Goal: Task Accomplishment & Management: Use online tool/utility

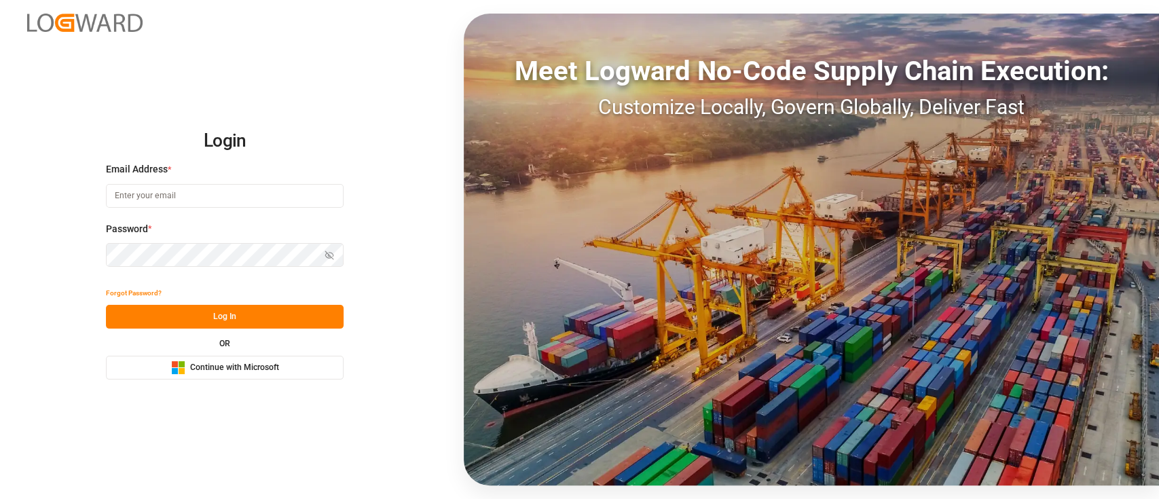
click at [239, 362] on span "Continue with Microsoft" at bounding box center [234, 368] width 89 height 12
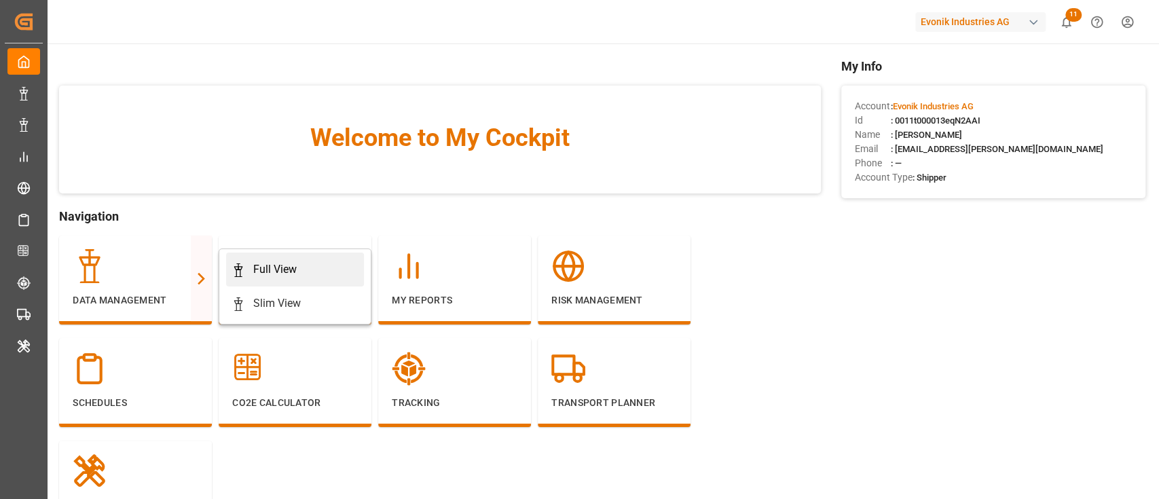
click at [244, 267] on icon at bounding box center [239, 270] width 14 height 14
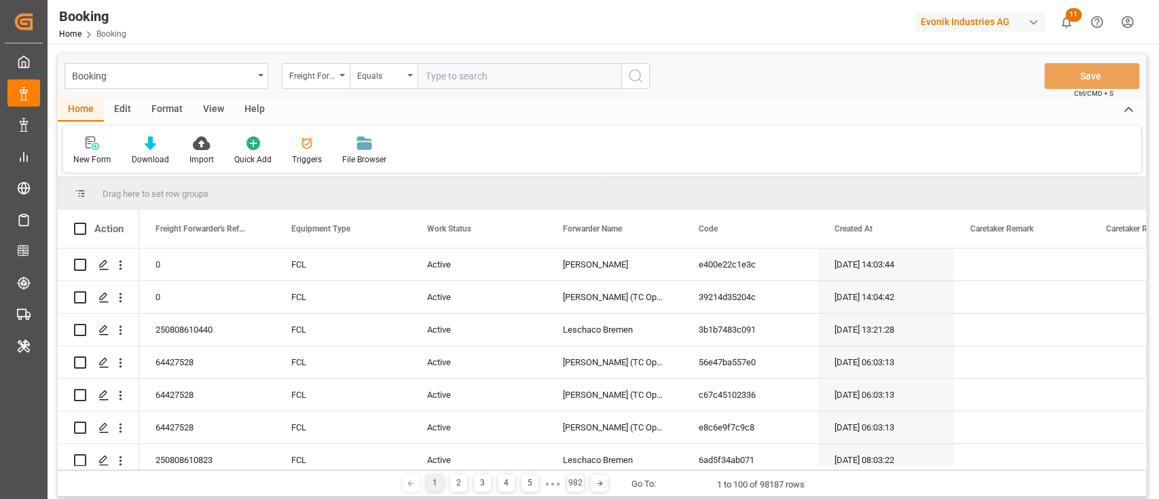
click at [940, 17] on div "Evonik Industries AG" at bounding box center [980, 22] width 130 height 20
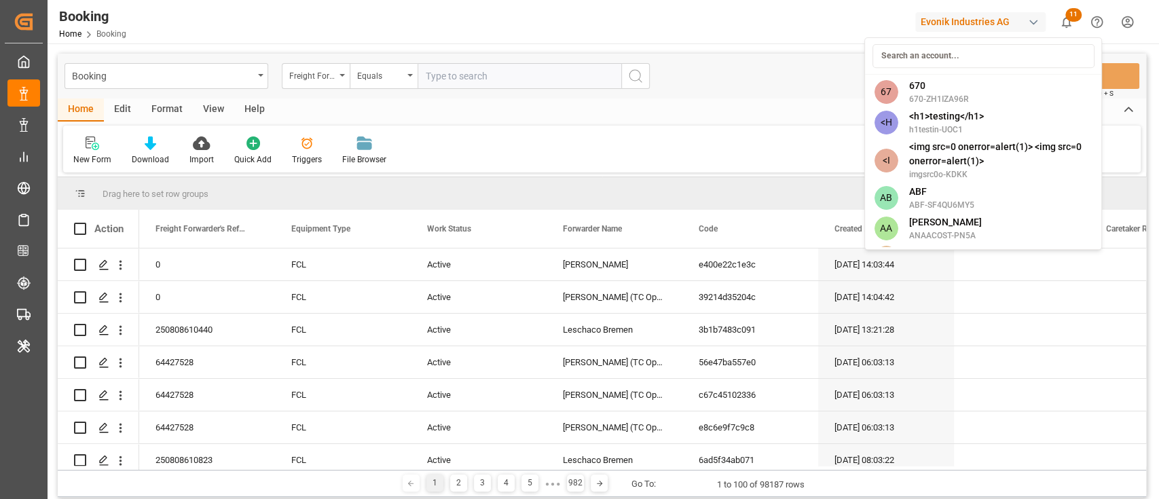
click at [946, 58] on input at bounding box center [983, 56] width 222 height 24
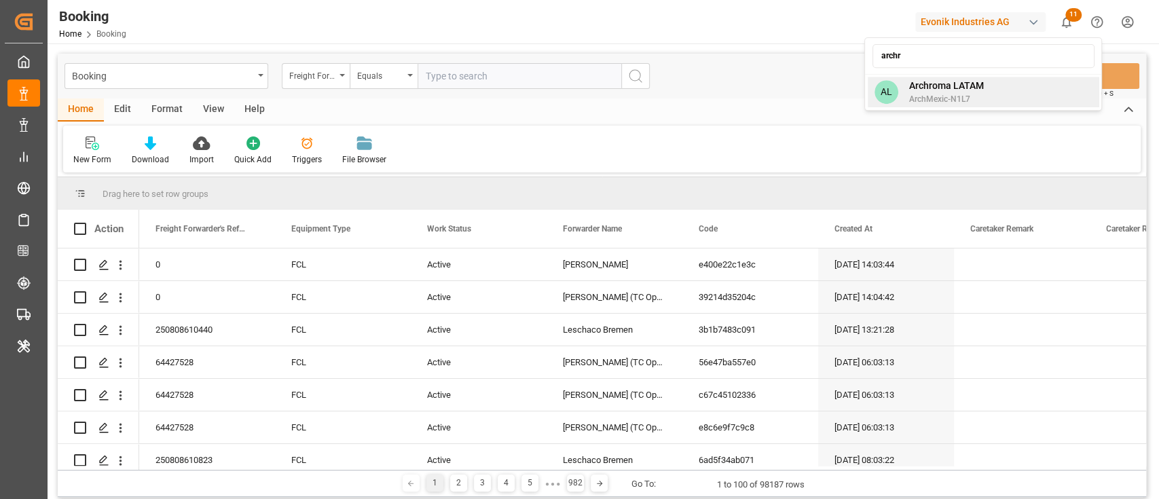
type input "archr"
click at [946, 83] on span "Archroma LATAM" at bounding box center [945, 86] width 75 height 14
